Goal: Information Seeking & Learning: Learn about a topic

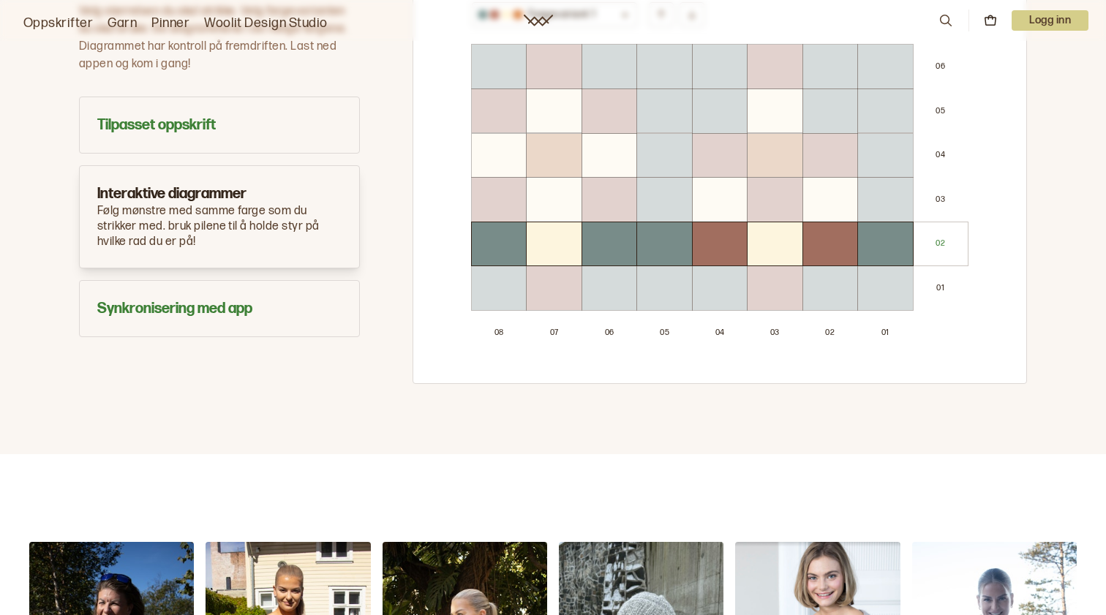
scroll to position [864, 0]
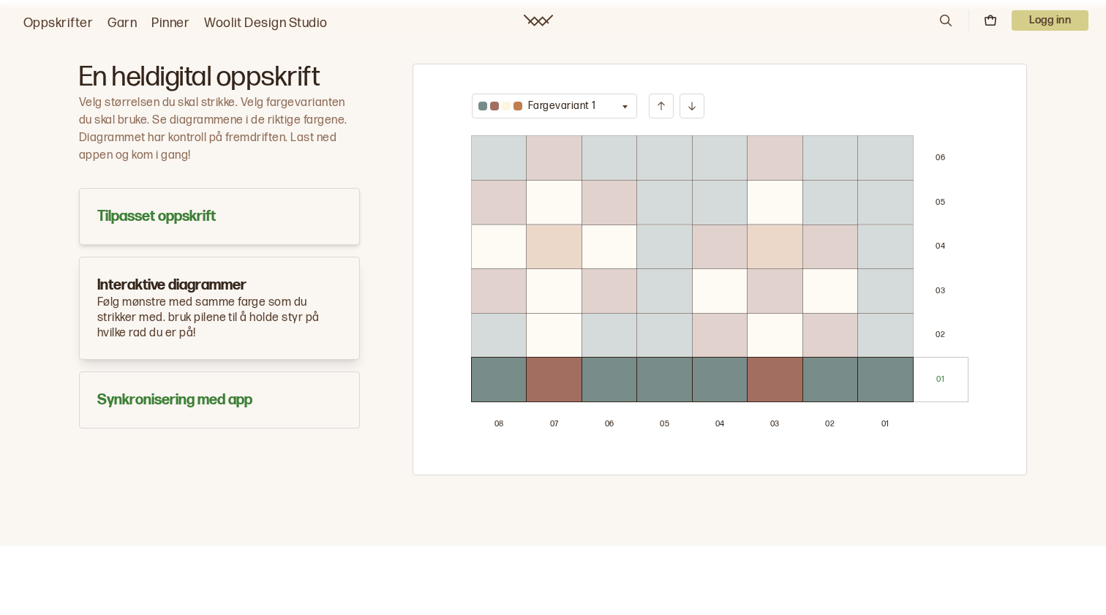
click at [181, 222] on h3 "Tilpasset oppskrift" at bounding box center [219, 216] width 244 height 20
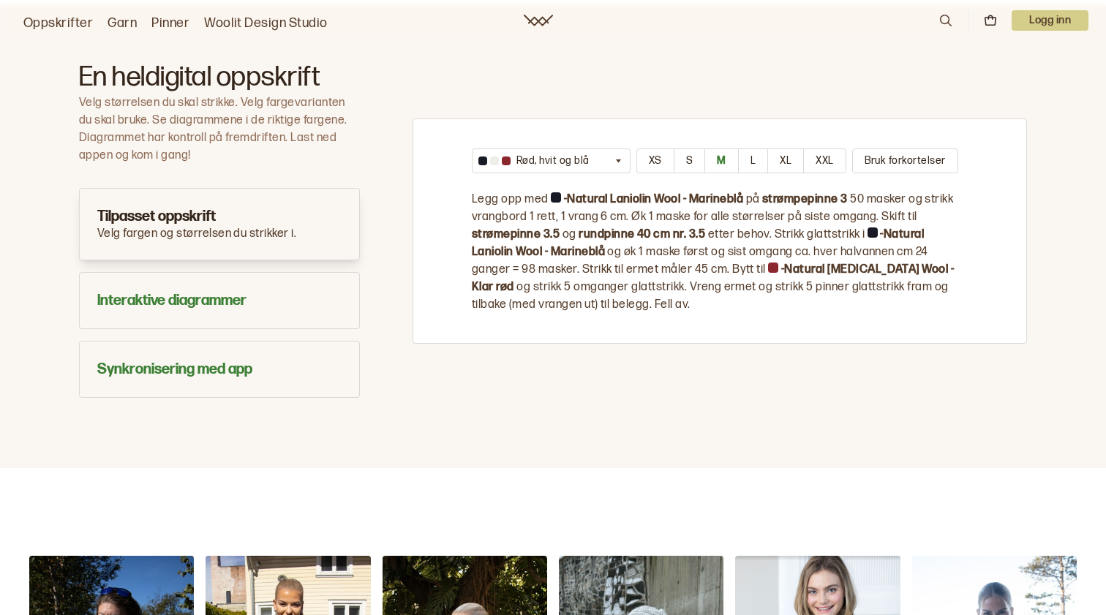
click at [221, 227] on p "Velg fargen og størrelsen du strikker i." at bounding box center [219, 234] width 244 height 15
click at [573, 154] on p "Rød, hvit og blå" at bounding box center [552, 161] width 73 height 15
click at [430, 258] on div "Rød, hvit og blå Rød, hvit og blå Påskesol XS S M L XL XXL Bruk forkortelser Le…" at bounding box center [719, 230] width 614 height 225
click at [682, 156] on button "S" at bounding box center [688, 160] width 31 height 25
click at [200, 320] on button "Interaktive diagrammer" at bounding box center [219, 300] width 281 height 57
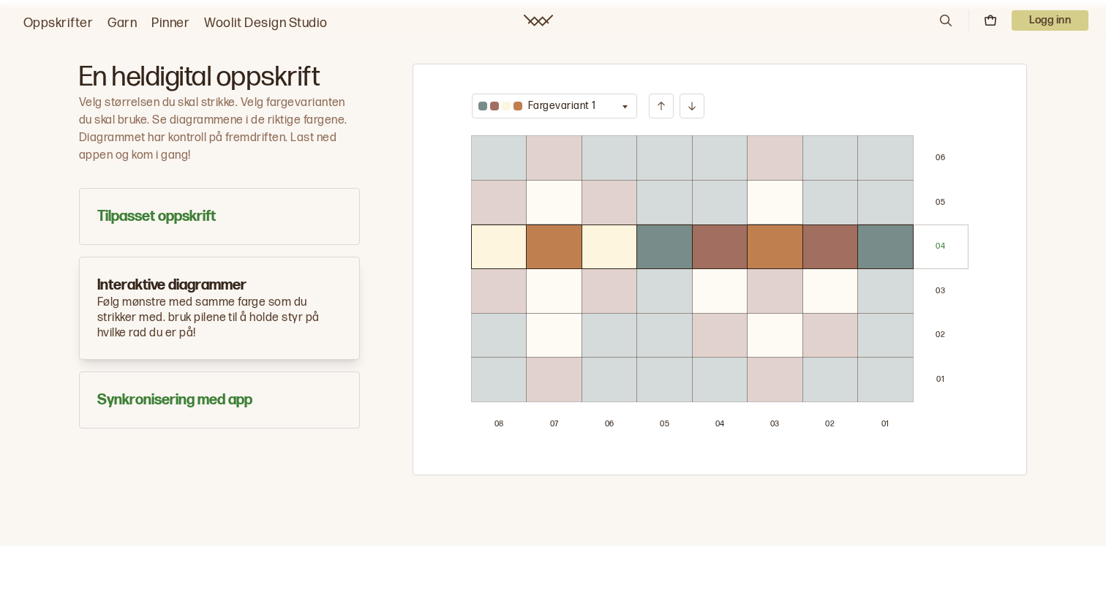
click at [624, 223] on div at bounding box center [609, 203] width 54 height 44
click at [676, 263] on div at bounding box center [664, 247] width 54 height 44
click at [670, 350] on div at bounding box center [664, 336] width 54 height 44
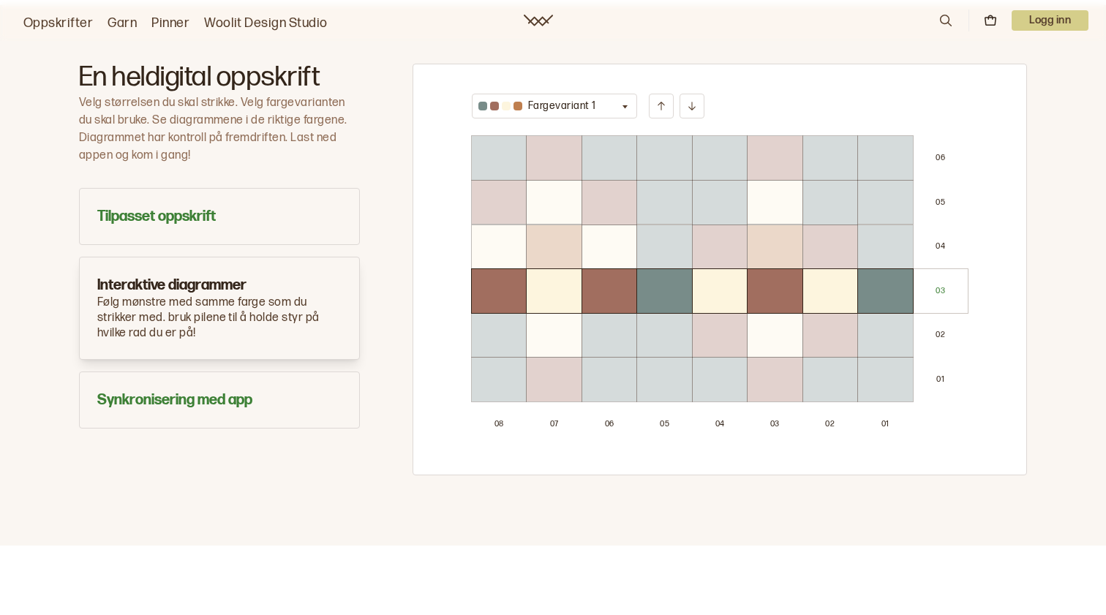
click at [612, 105] on button "Fargevariant 1" at bounding box center [554, 106] width 165 height 25
click at [576, 158] on p "Fargevariant 2" at bounding box center [562, 160] width 69 height 15
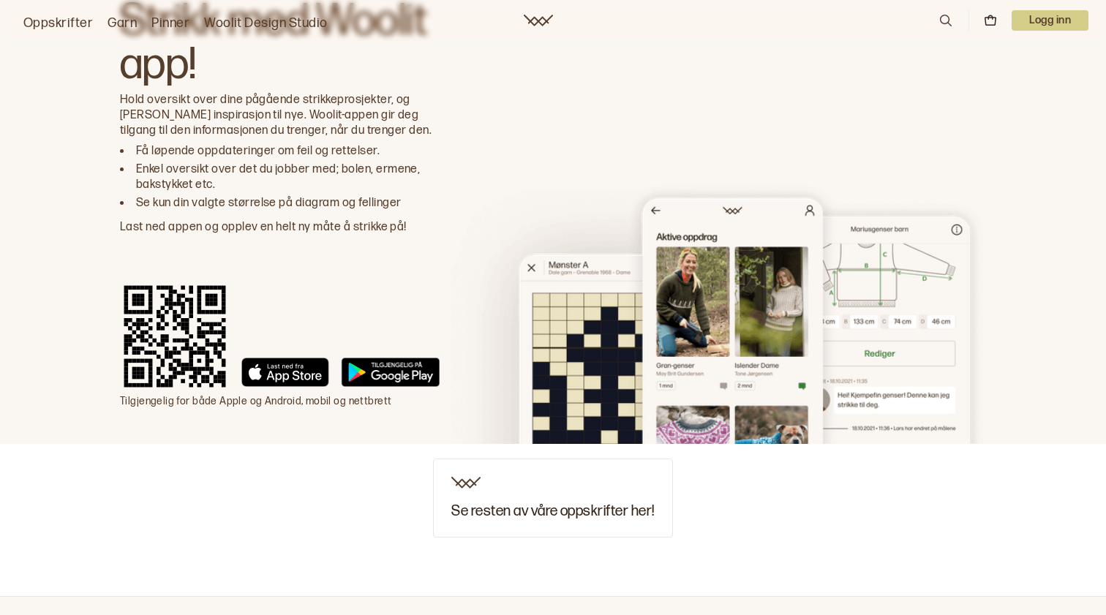
scroll to position [4162, 0]
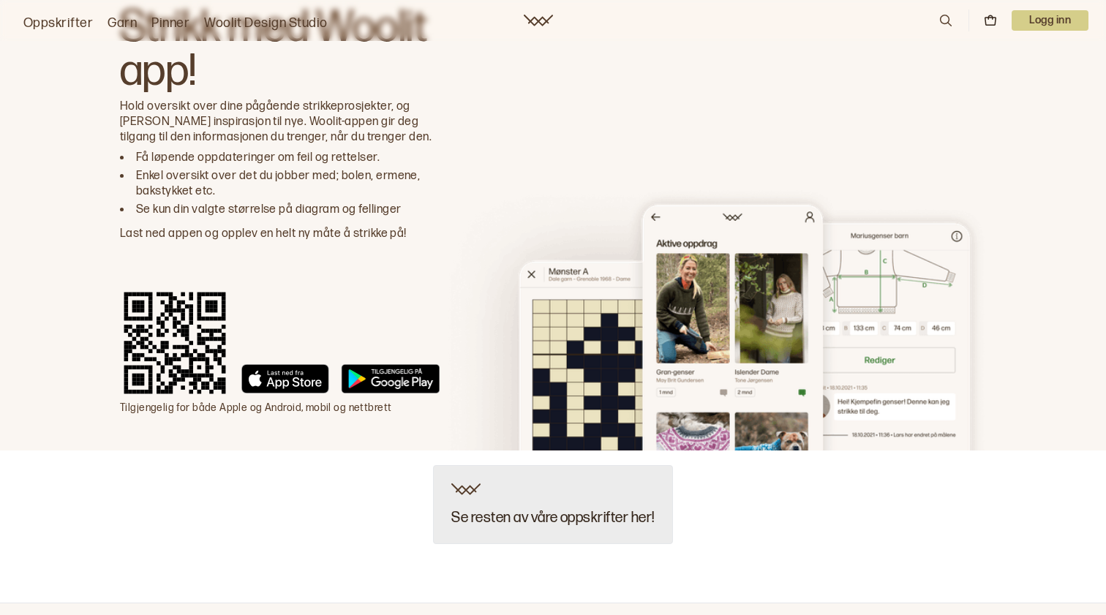
click at [541, 516] on h3 "Se resten av våre oppskrifter her!" at bounding box center [552, 518] width 203 height 16
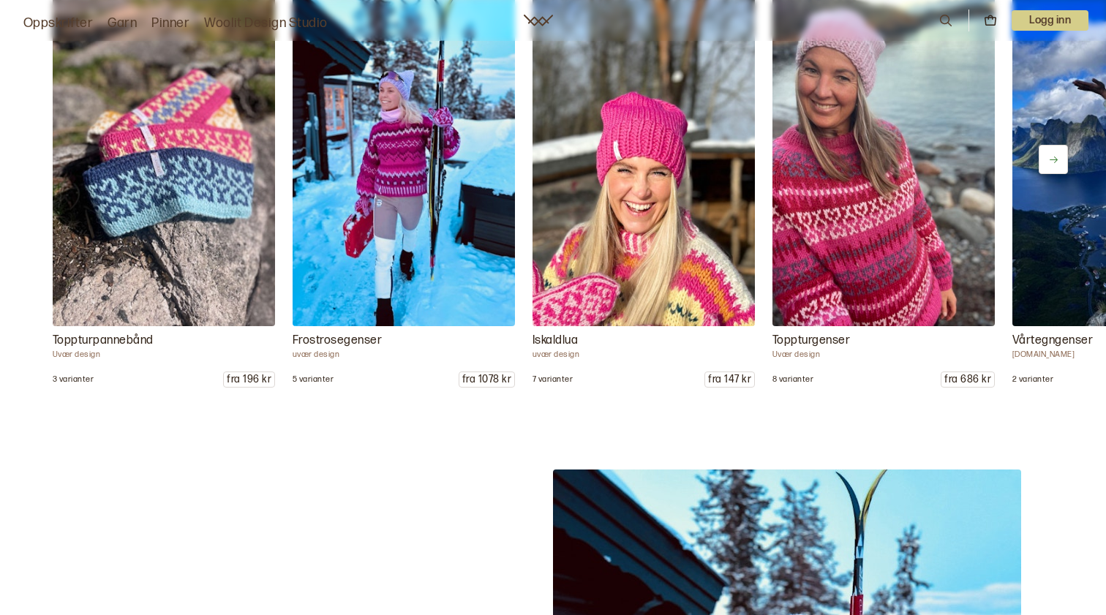
scroll to position [1898, 0]
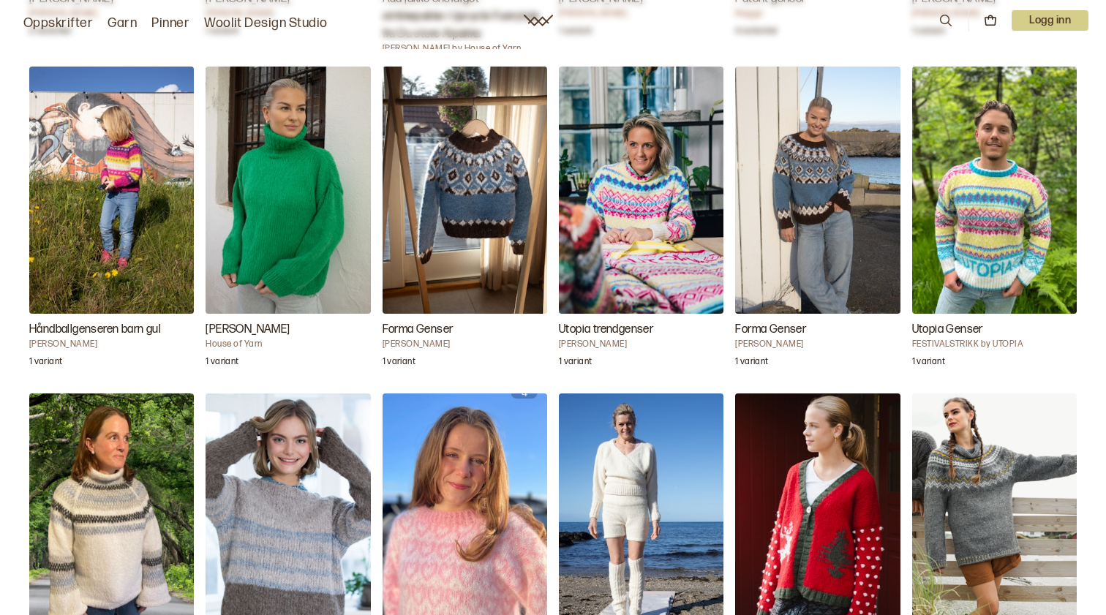
click at [123, 324] on h3 "Håndballgenseren barn gul" at bounding box center [111, 330] width 165 height 18
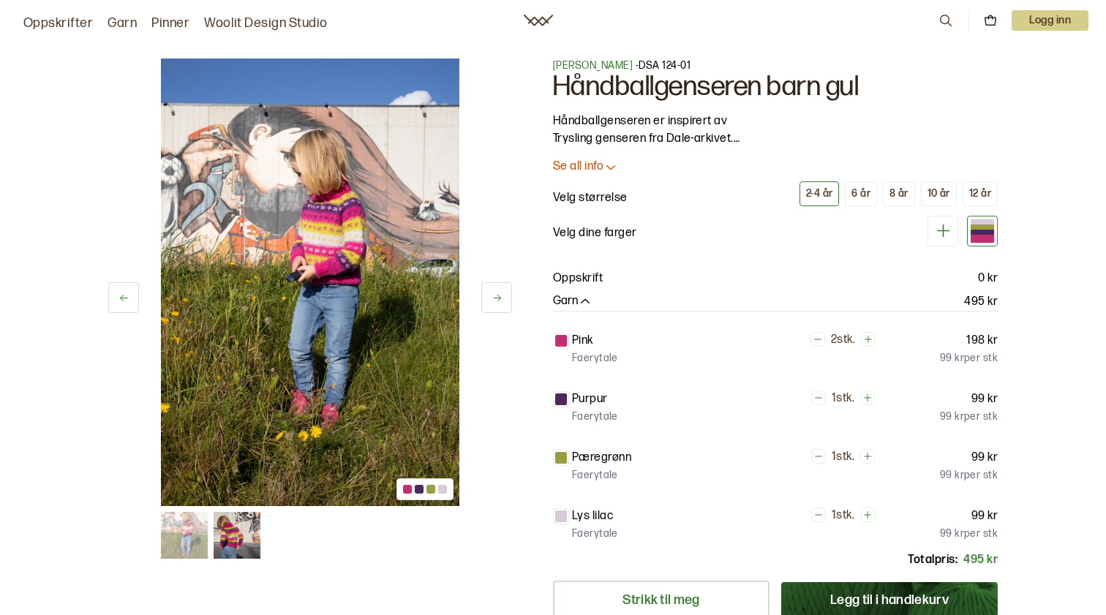
click at [486, 298] on button at bounding box center [496, 297] width 31 height 31
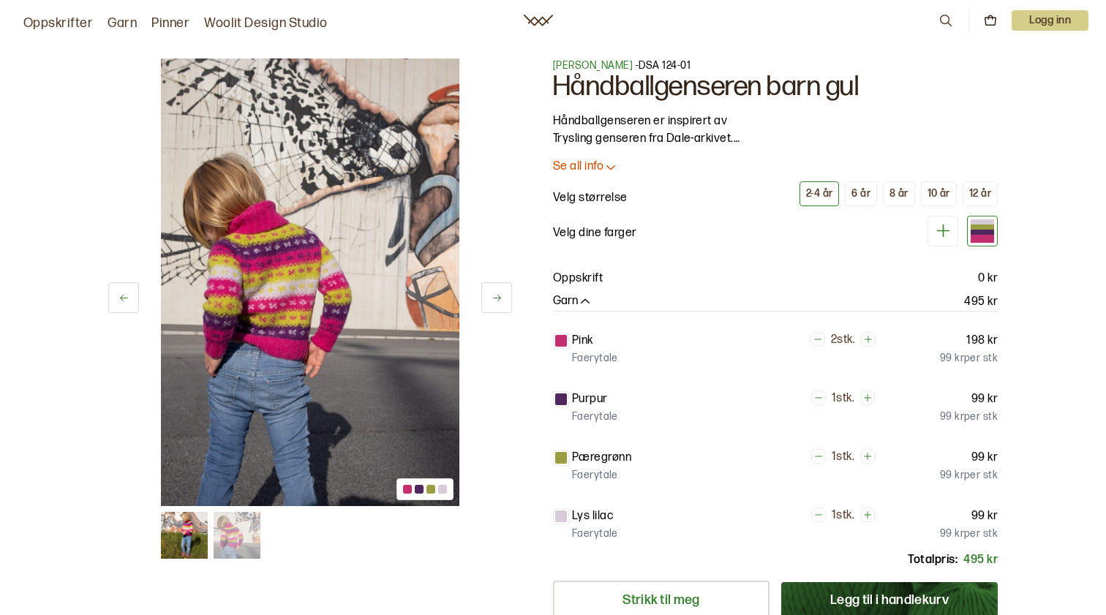
click at [486, 298] on button at bounding box center [496, 297] width 31 height 31
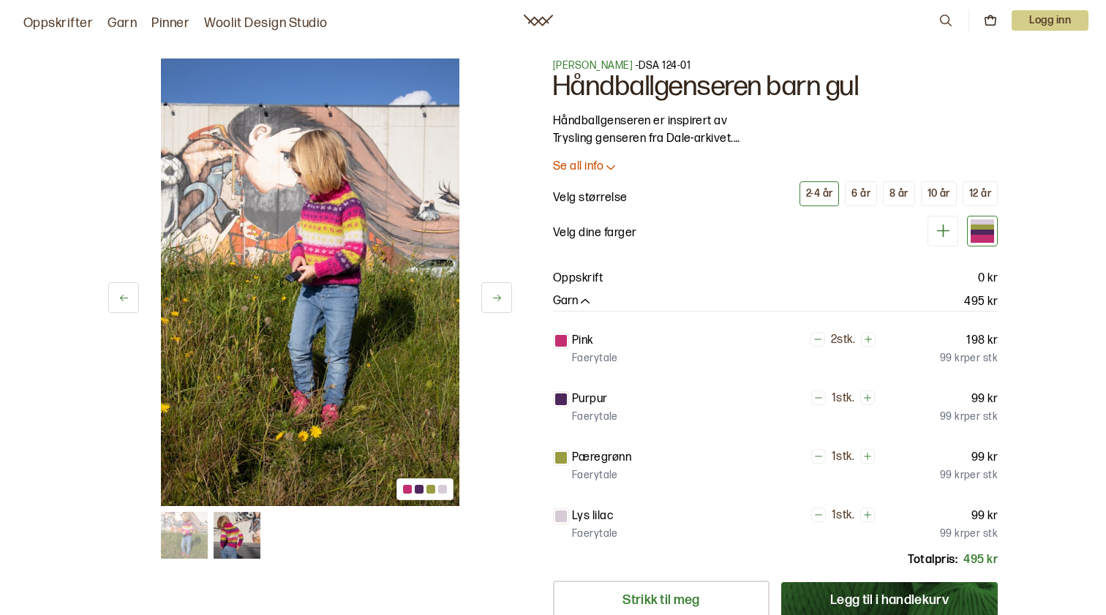
click at [486, 298] on button at bounding box center [496, 297] width 31 height 31
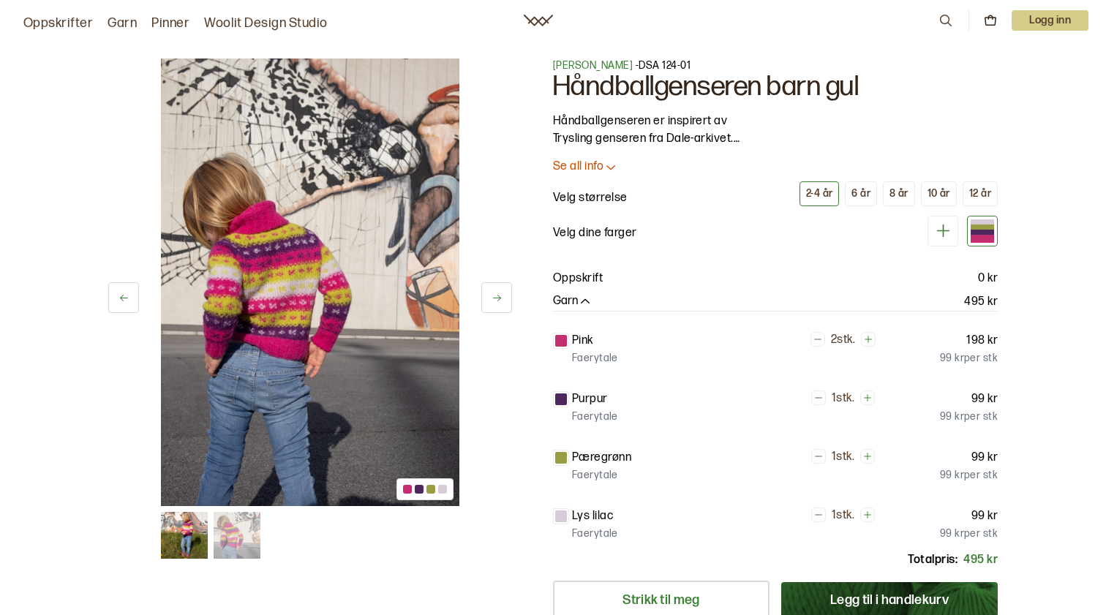
click at [600, 271] on p "Oppskrift" at bounding box center [578, 279] width 50 height 18
click at [78, 19] on link "Oppskrifter" at bounding box center [57, 23] width 69 height 20
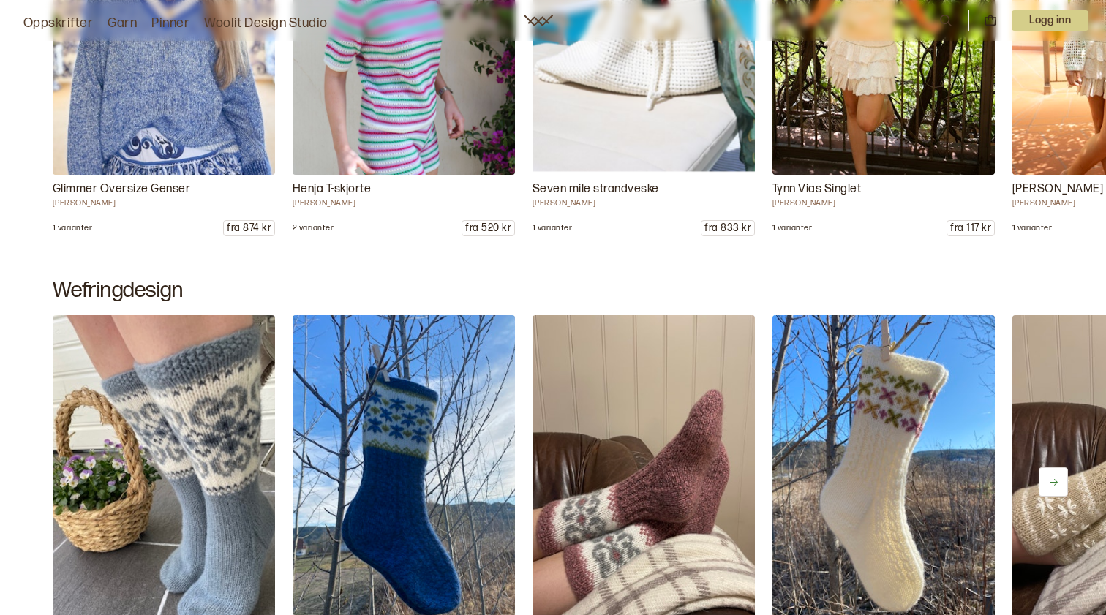
scroll to position [1399, 0]
